Goal: Information Seeking & Learning: Learn about a topic

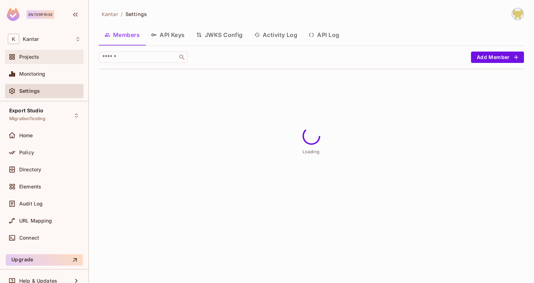
click at [47, 58] on div "Projects" at bounding box center [49, 57] width 61 height 6
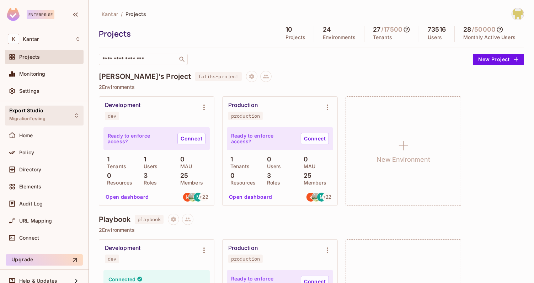
click at [38, 112] on span "Export Studio" at bounding box center [26, 111] width 34 height 6
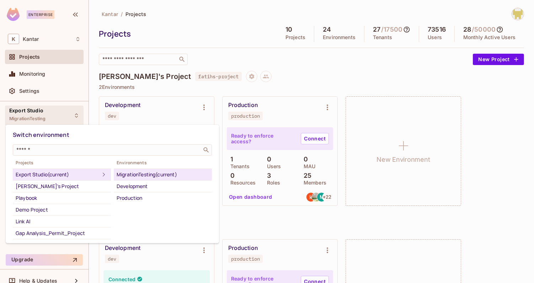
click at [192, 19] on div at bounding box center [267, 141] width 534 height 283
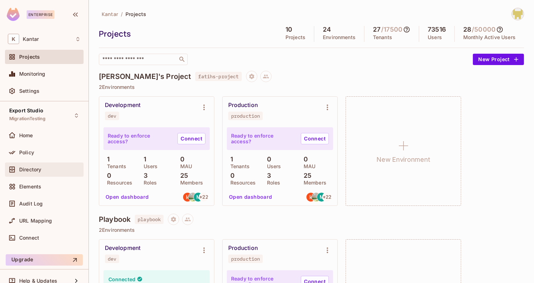
click at [42, 172] on div "Directory" at bounding box center [44, 169] width 73 height 9
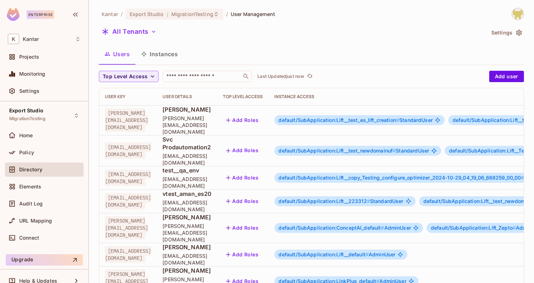
click at [161, 54] on button "Instances" at bounding box center [159, 54] width 48 height 18
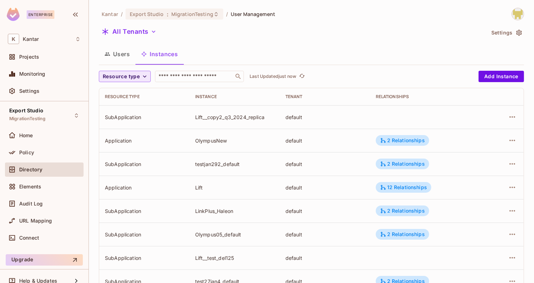
click at [131, 74] on span "Resource type" at bounding box center [121, 76] width 37 height 9
click at [135, 79] on div at bounding box center [267, 141] width 534 height 283
click at [134, 76] on span "Resource type" at bounding box center [121, 76] width 37 height 9
click at [288, 29] on div at bounding box center [267, 141] width 534 height 283
click at [141, 79] on icon "button" at bounding box center [144, 76] width 7 height 7
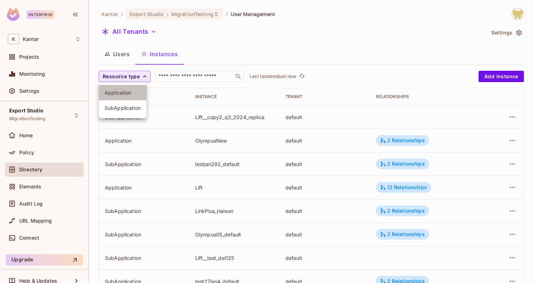
click at [131, 91] on span "Application" at bounding box center [122, 92] width 36 height 7
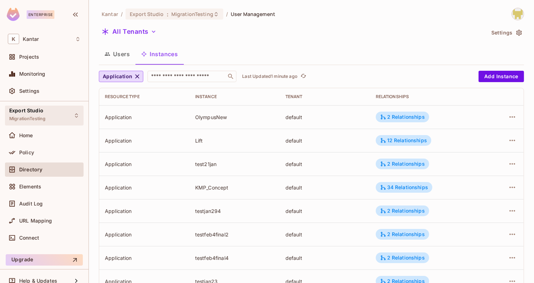
click at [43, 122] on div "Export Studio MigrationTesting" at bounding box center [27, 115] width 36 height 15
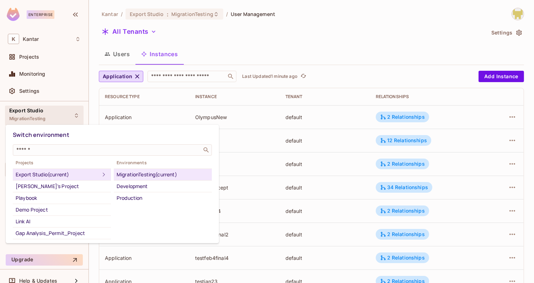
click at [32, 59] on div at bounding box center [267, 141] width 534 height 283
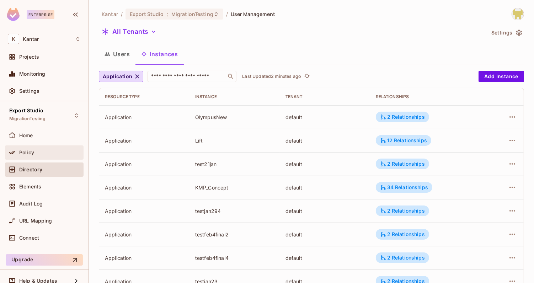
click at [25, 151] on span "Policy" at bounding box center [26, 153] width 15 height 6
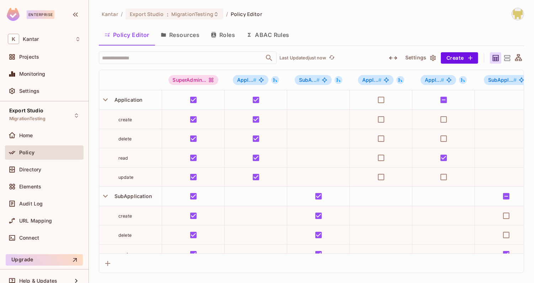
click at [226, 32] on button "Roles" at bounding box center [223, 35] width 36 height 18
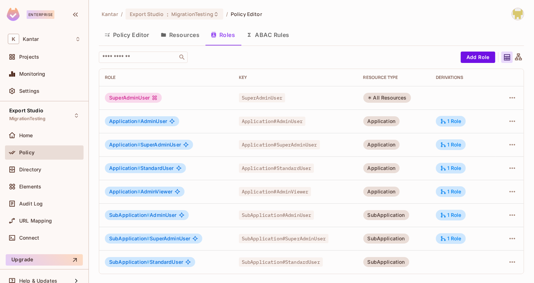
click at [320, 43] on div "Policy Editor Resources Roles ABAC Rules" at bounding box center [311, 35] width 425 height 18
click at [47, 172] on div "Directory" at bounding box center [44, 169] width 73 height 9
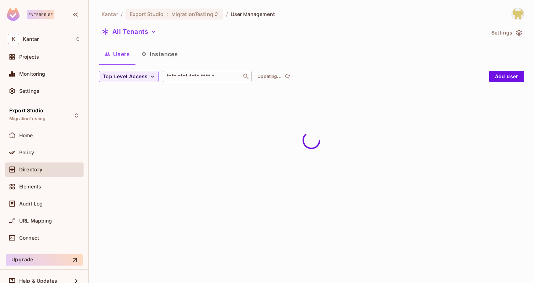
click at [191, 74] on input "text" at bounding box center [202, 76] width 75 height 7
click at [234, 54] on div "Users Instances" at bounding box center [311, 54] width 425 height 18
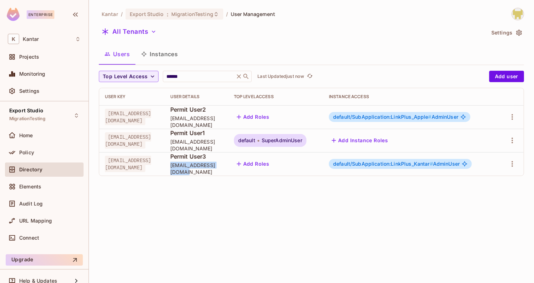
drag, startPoint x: 189, startPoint y: 168, endPoint x: 247, endPoint y: 170, distance: 58.3
click at [222, 170] on span "[EMAIL_ADDRESS][DOMAIN_NAME]" at bounding box center [196, 169] width 52 height 14
copy span "[EMAIL_ADDRESS][DOMAIN_NAME]"
click at [184, 75] on input "******" at bounding box center [199, 76] width 68 height 7
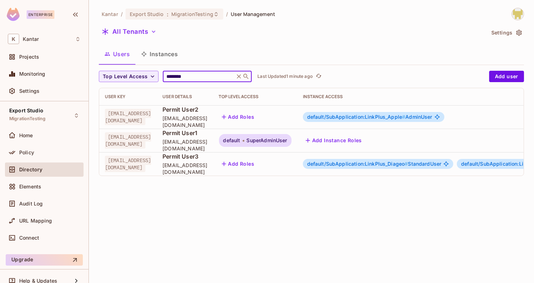
type input "********"
click at [353, 163] on span "default/SubApplication:LinkPlus_Diageo #" at bounding box center [357, 164] width 101 height 6
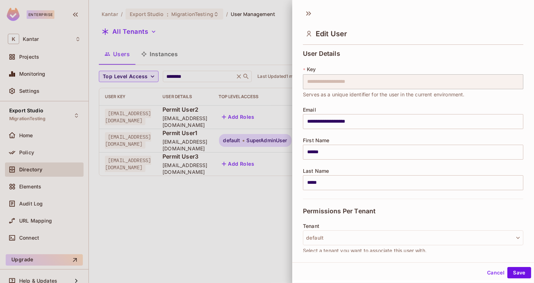
scroll to position [135, 0]
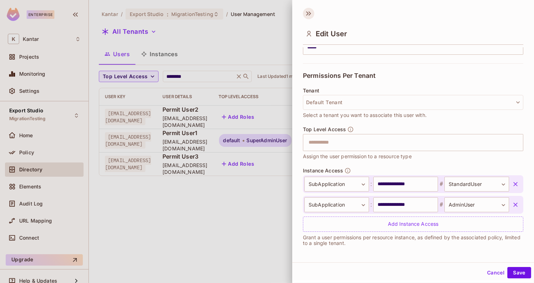
click at [308, 16] on icon at bounding box center [308, 13] width 11 height 11
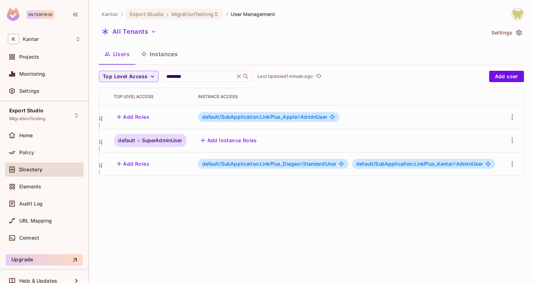
scroll to position [0, 0]
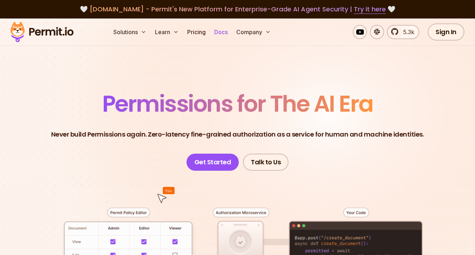
click at [222, 34] on link "Docs" at bounding box center [220, 32] width 19 height 14
